Goal: Information Seeking & Learning: Learn about a topic

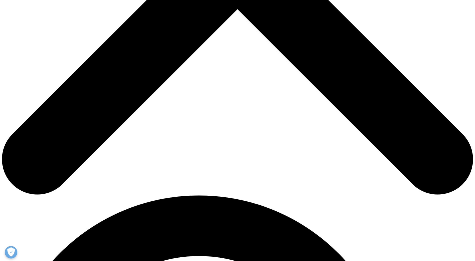
scroll to position [275, 0]
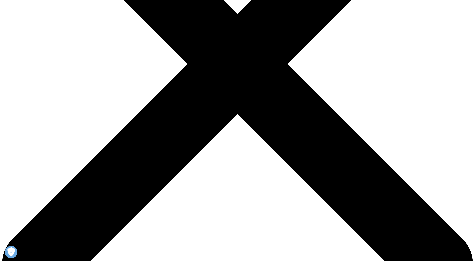
scroll to position [175, 0]
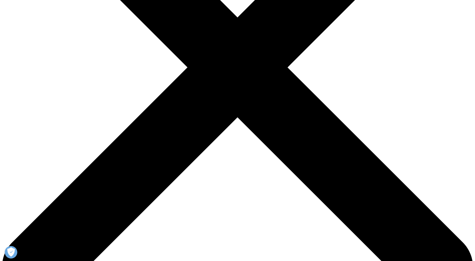
drag, startPoint x: 210, startPoint y: 180, endPoint x: 217, endPoint y: 181, distance: 7.6
drag, startPoint x: 217, startPoint y: 181, endPoint x: 209, endPoint y: 179, distance: 8.9
drag, startPoint x: 209, startPoint y: 179, endPoint x: 278, endPoint y: 182, distance: 69.9
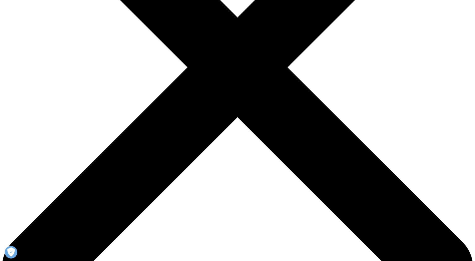
copy p "new Anti-Obesity Medications (AOMs)"
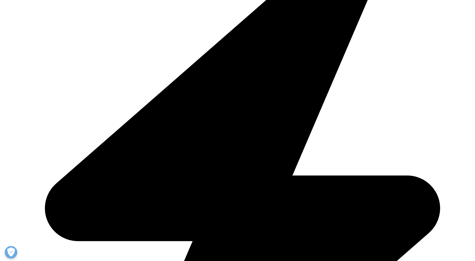
scroll to position [1516, 0]
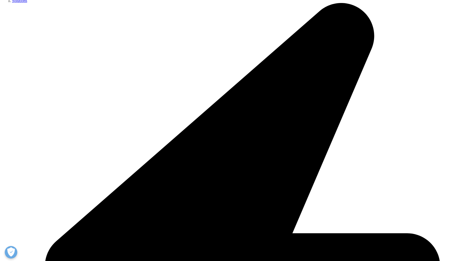
drag, startPoint x: 91, startPoint y: 17, endPoint x: 320, endPoint y: 181, distance: 281.4
copy div "Social Maturity: how have social media conversations about Obesity management a…"
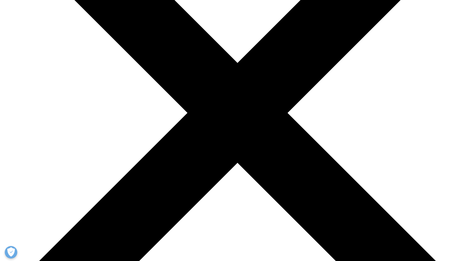
scroll to position [38, 0]
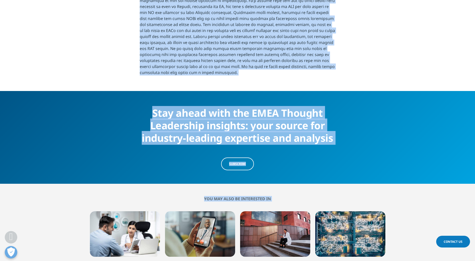
scroll to position [1656, 0]
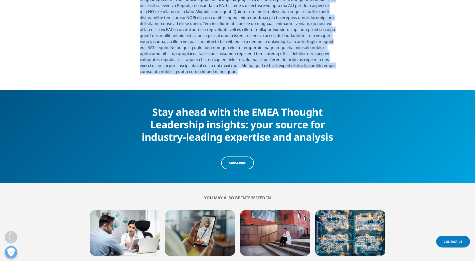
drag, startPoint x: 91, startPoint y: 65, endPoint x: 345, endPoint y: 41, distance: 255.3
copy div "Social Maturity: how have social media conversations about Obesity management a…"
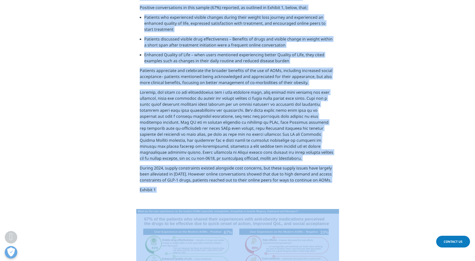
scroll to position [704, 0]
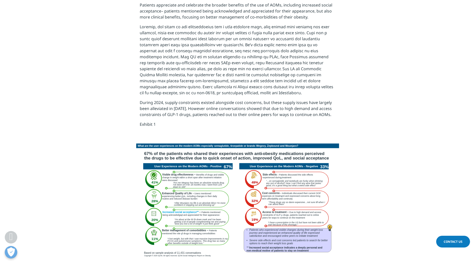
click at [233, 164] on img at bounding box center [237, 201] width 203 height 114
click at [207, 145] on img at bounding box center [237, 201] width 203 height 114
drag, startPoint x: 146, startPoint y: 111, endPoint x: 207, endPoint y: 165, distance: 81.3
click at [139, 144] on img at bounding box center [237, 201] width 203 height 114
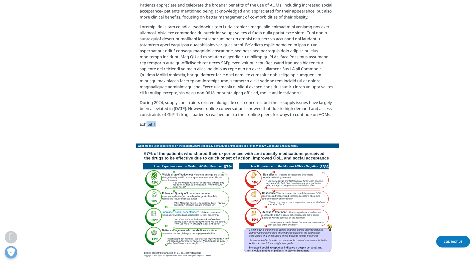
click at [144, 144] on img at bounding box center [237, 201] width 203 height 114
drag, startPoint x: 145, startPoint y: 123, endPoint x: 299, endPoint y: 143, distance: 154.8
click at [299, 144] on img at bounding box center [237, 201] width 203 height 114
click at [247, 144] on img at bounding box center [237, 201] width 203 height 114
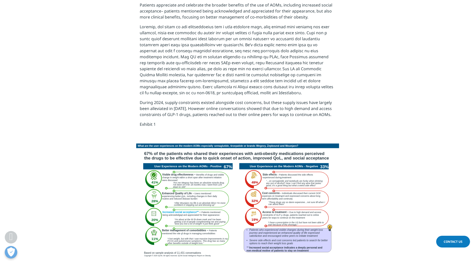
click at [156, 144] on img at bounding box center [237, 201] width 203 height 114
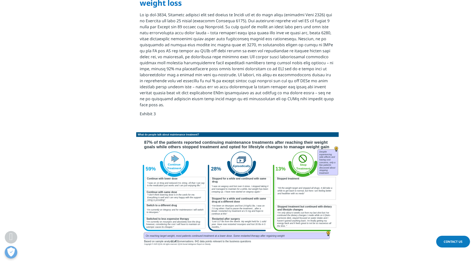
scroll to position [1355, 0]
